Goal: Navigation & Orientation: Find specific page/section

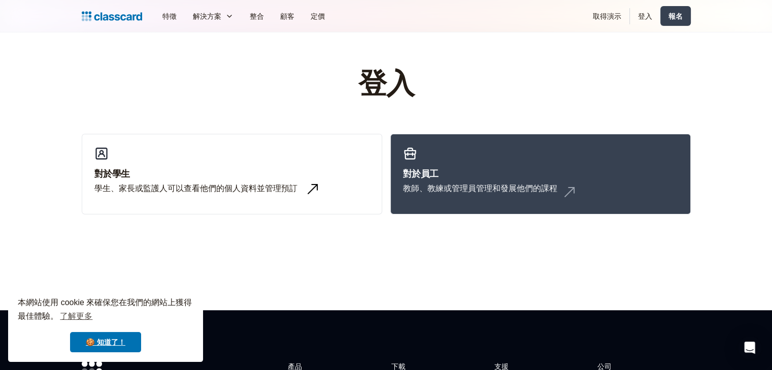
click at [446, 170] on h3 "對於員工" at bounding box center [540, 174] width 275 height 14
click at [526, 194] on div "教師、教練或管理員管理和發展他們的課程" at bounding box center [540, 192] width 275 height 19
click at [105, 335] on link "🍪 知道了！" at bounding box center [105, 342] width 71 height 20
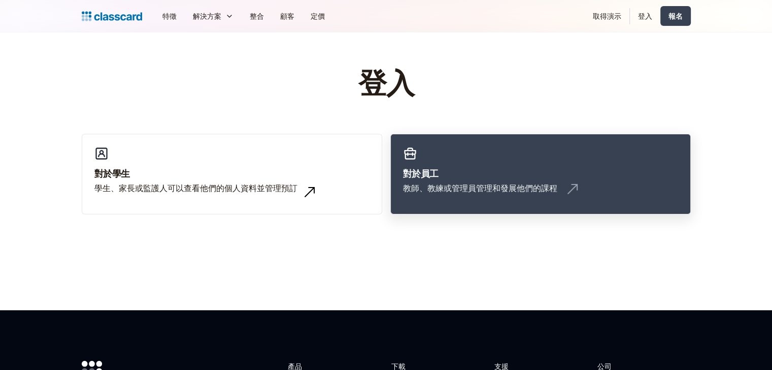
click at [550, 152] on link "對於員工 教師、教練或管理員管理和發展他們的課程" at bounding box center [540, 174] width 300 height 81
